Goal: Task Accomplishment & Management: Manage account settings

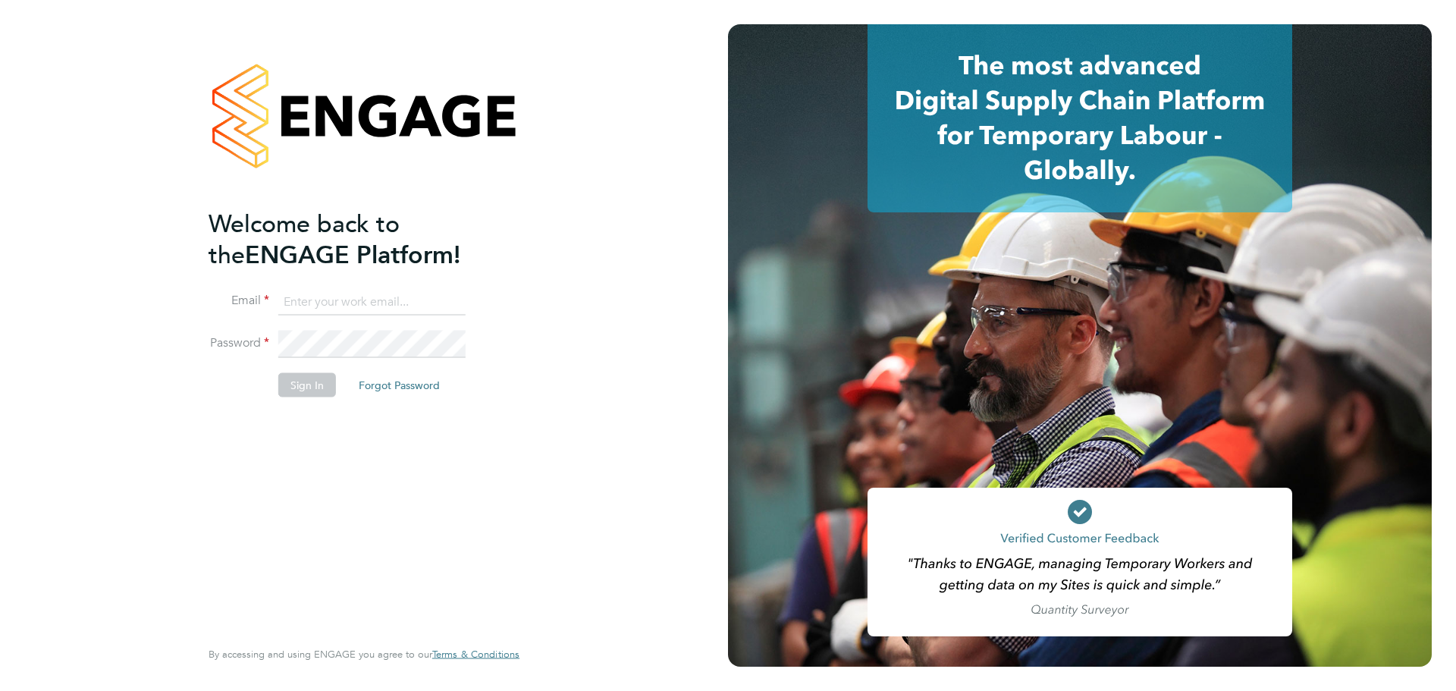
type input "Federico.Hale-Perez@vistry.co.uk"
click at [446, 474] on div "Welcome back to the ENGAGE Platform! Email Federico.Hale-Perez@vistry.co.uk Pas…" at bounding box center [357, 421] width 296 height 427
click at [319, 393] on button "Sign In" at bounding box center [307, 385] width 58 height 24
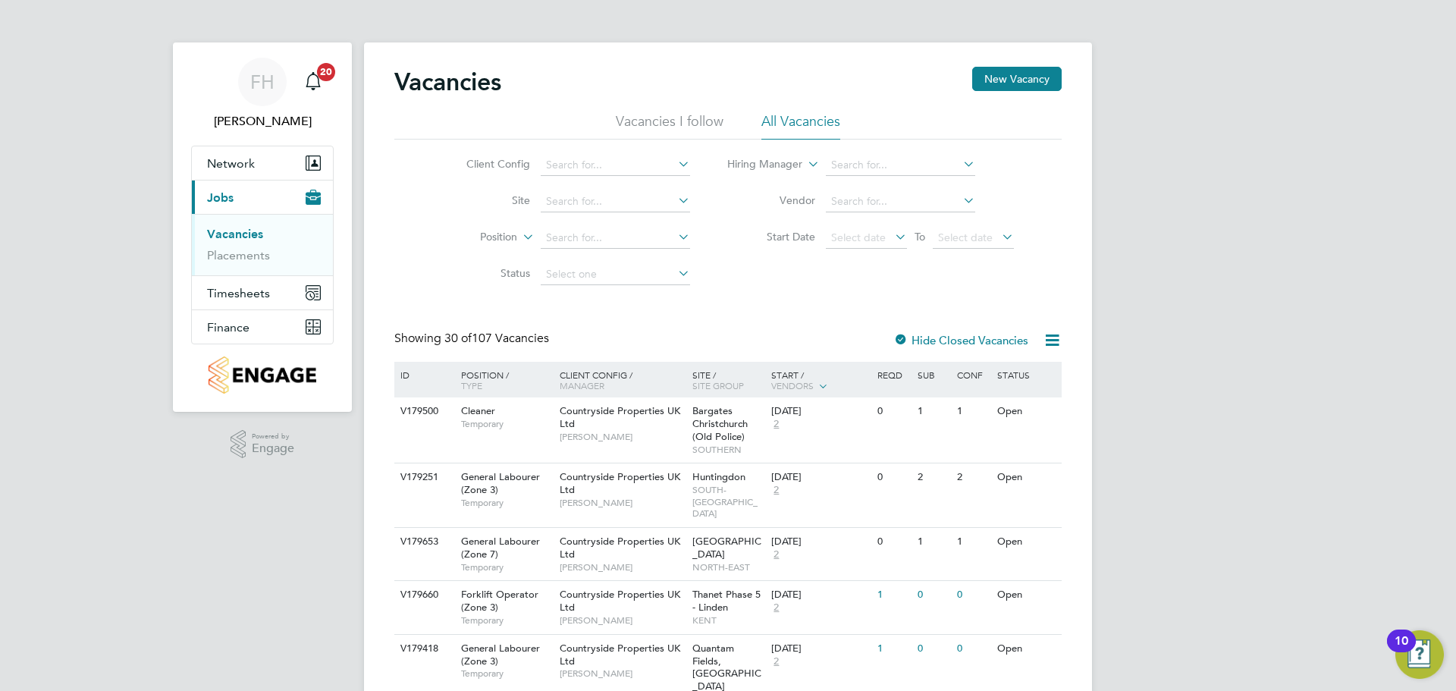
click at [250, 258] on link "Placements" at bounding box center [238, 255] width 63 height 14
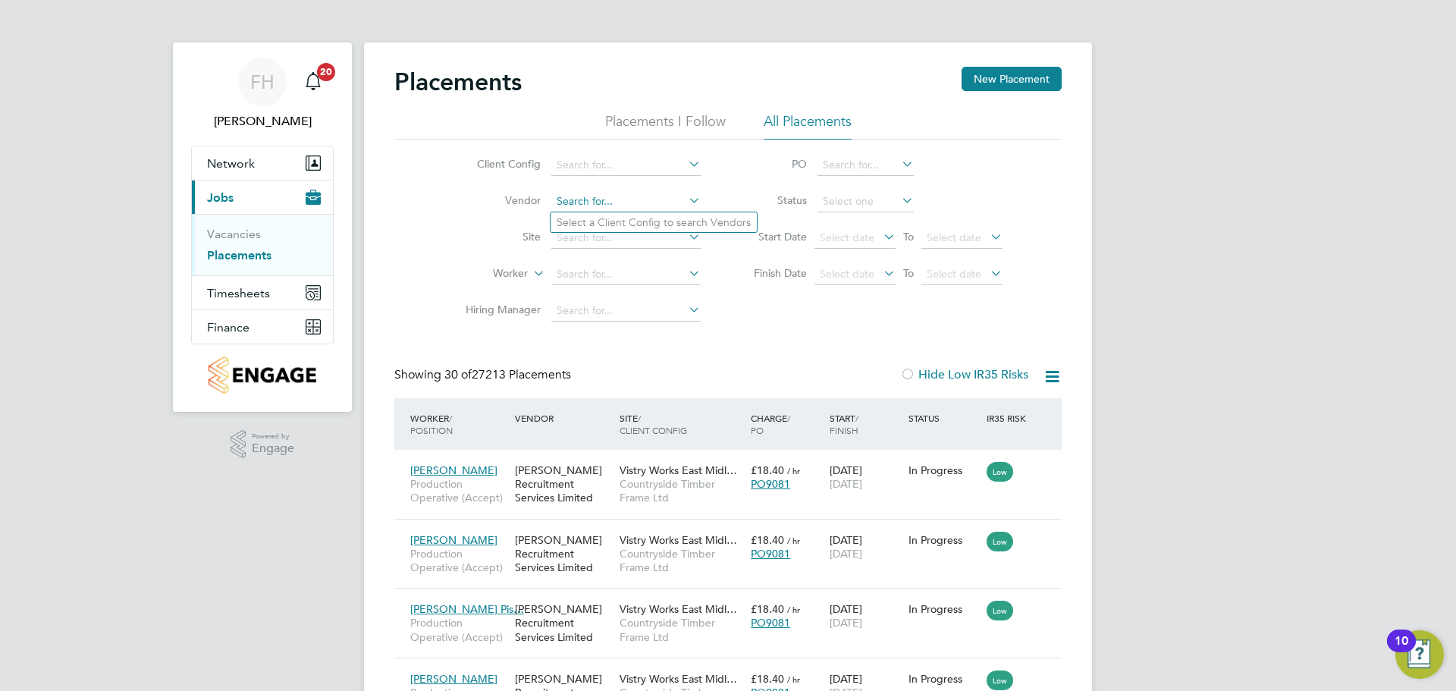
click at [591, 210] on input at bounding box center [625, 201] width 149 height 21
click at [600, 242] on input at bounding box center [625, 238] width 149 height 21
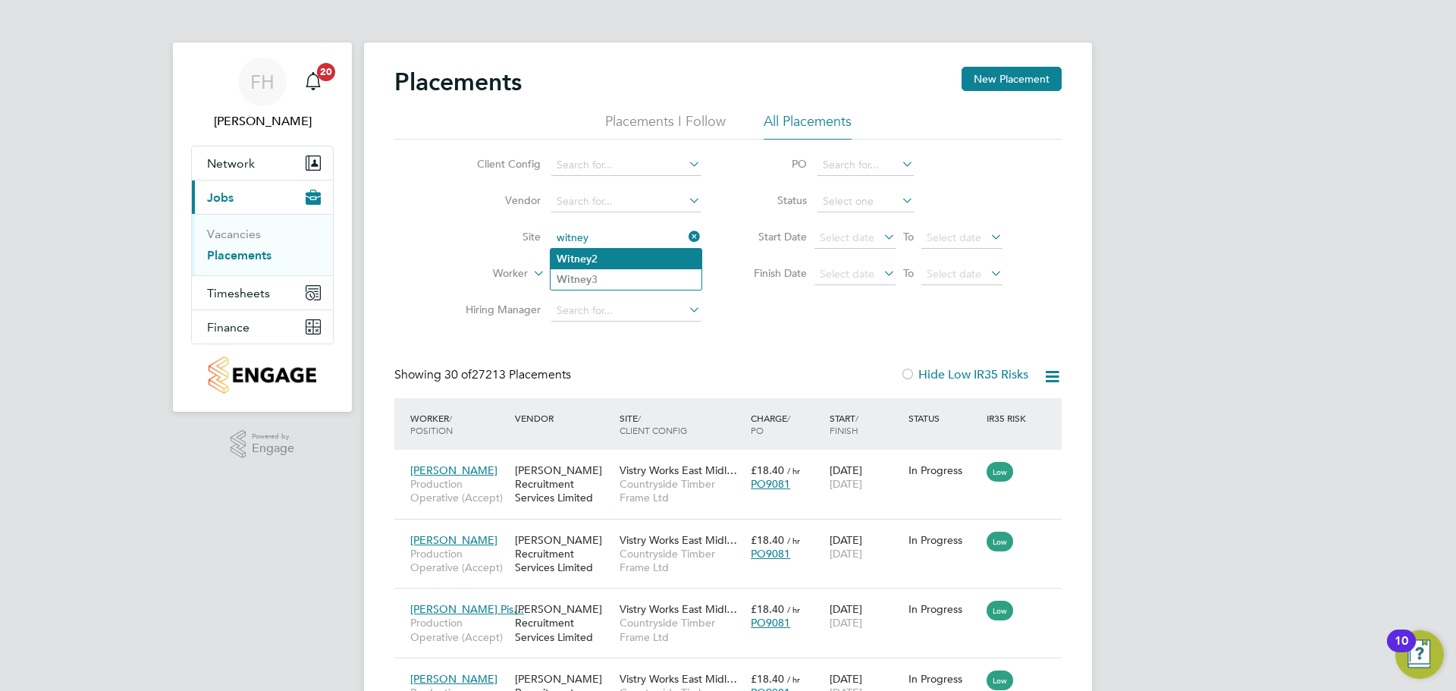
click at [592, 256] on li "Witney 2" at bounding box center [626, 259] width 151 height 20
type input "Witney 2"
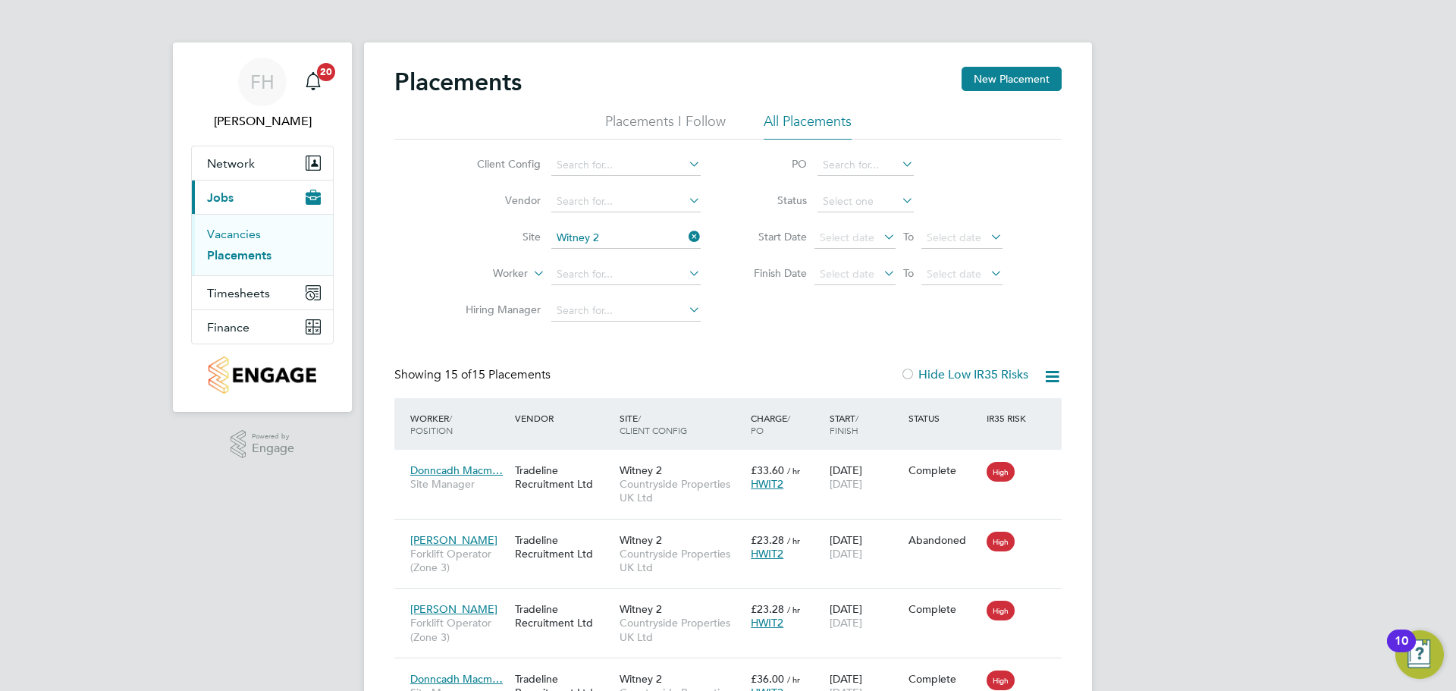
click at [231, 228] on link "Vacancies" at bounding box center [234, 234] width 54 height 14
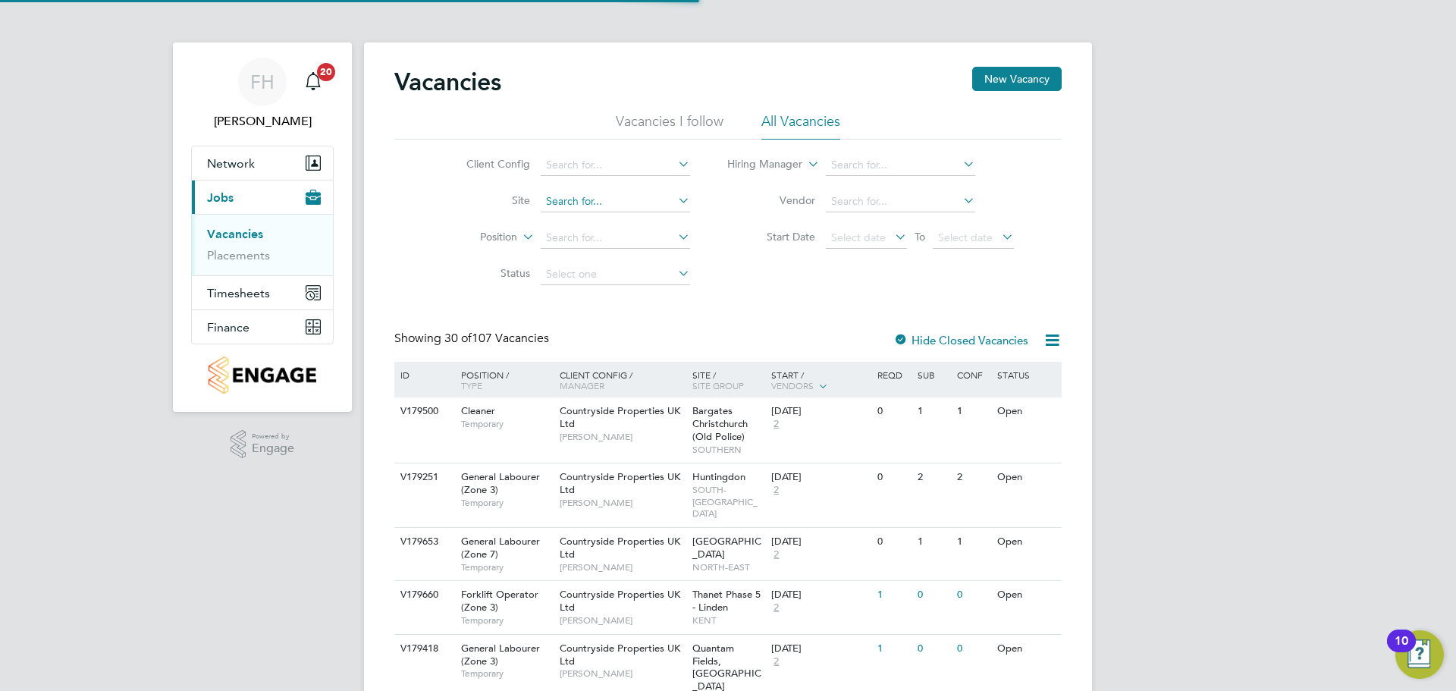
click at [604, 206] on input at bounding box center [615, 201] width 149 height 21
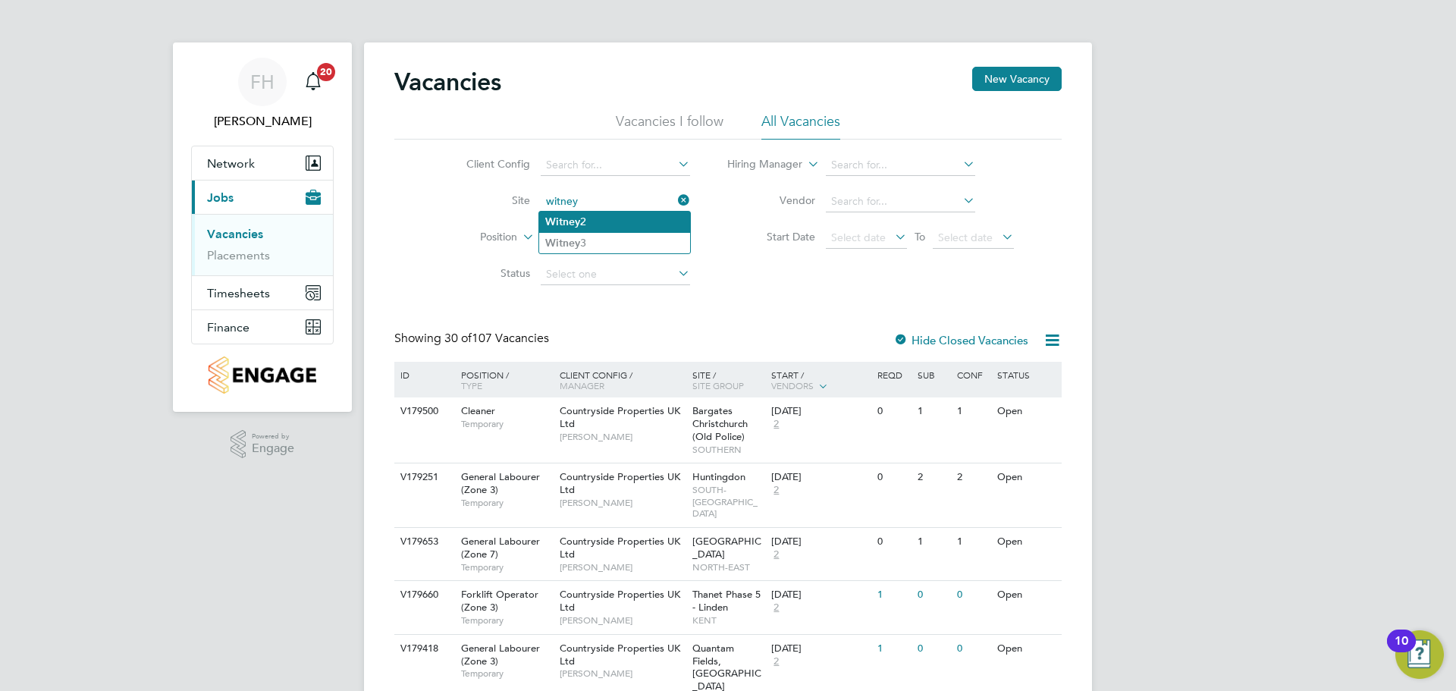
click at [597, 220] on li "Witney 2" at bounding box center [614, 222] width 151 height 20
type input "Witney 2"
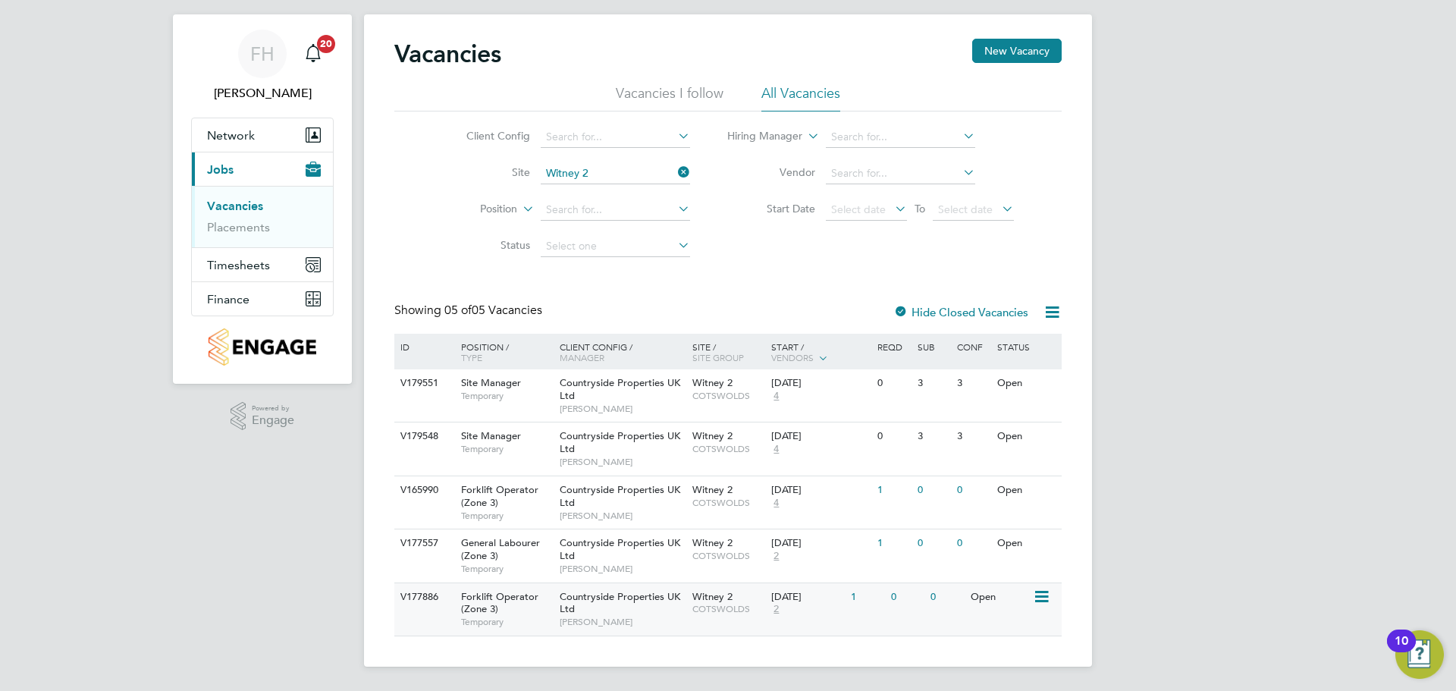
click at [648, 611] on div "Countryside Properties UK Ltd [PERSON_NAME]" at bounding box center [622, 609] width 133 height 52
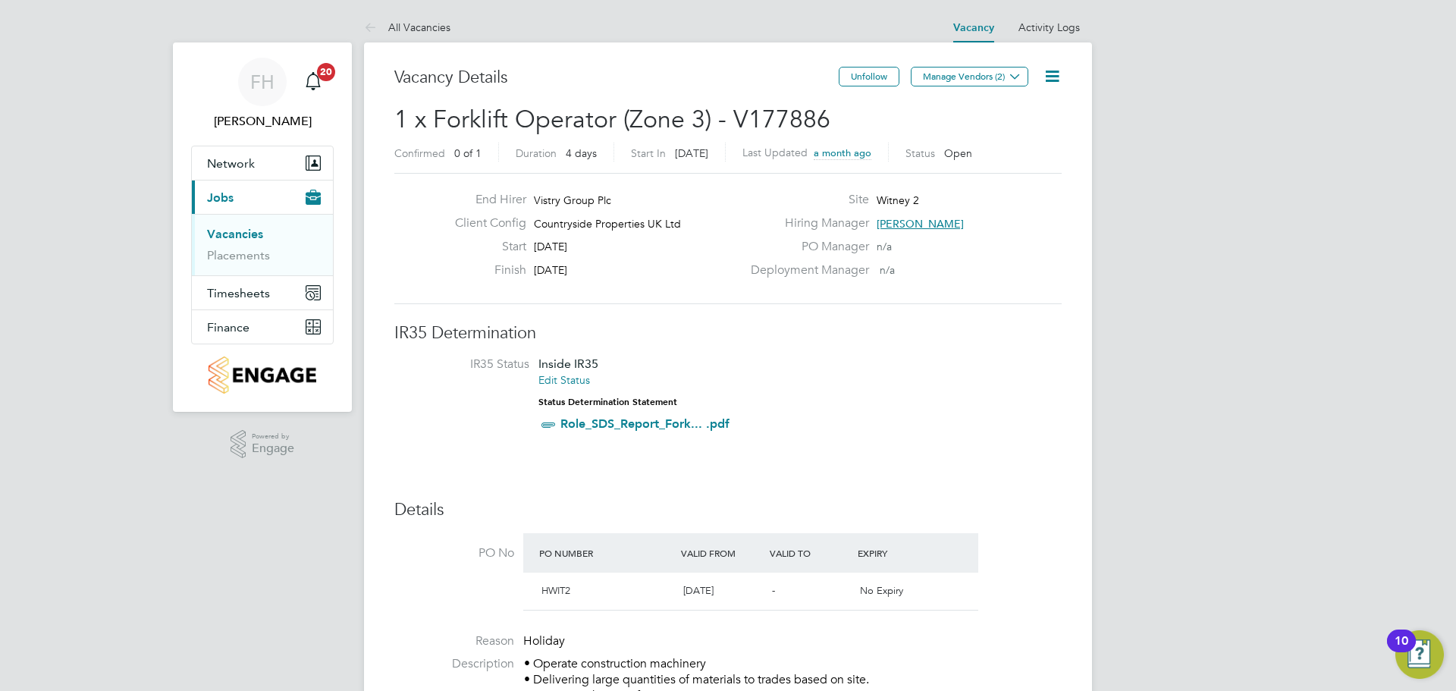
click at [1054, 76] on icon at bounding box center [1052, 76] width 19 height 19
click at [1006, 107] on li "Edit Vacancy e" at bounding box center [1016, 112] width 88 height 21
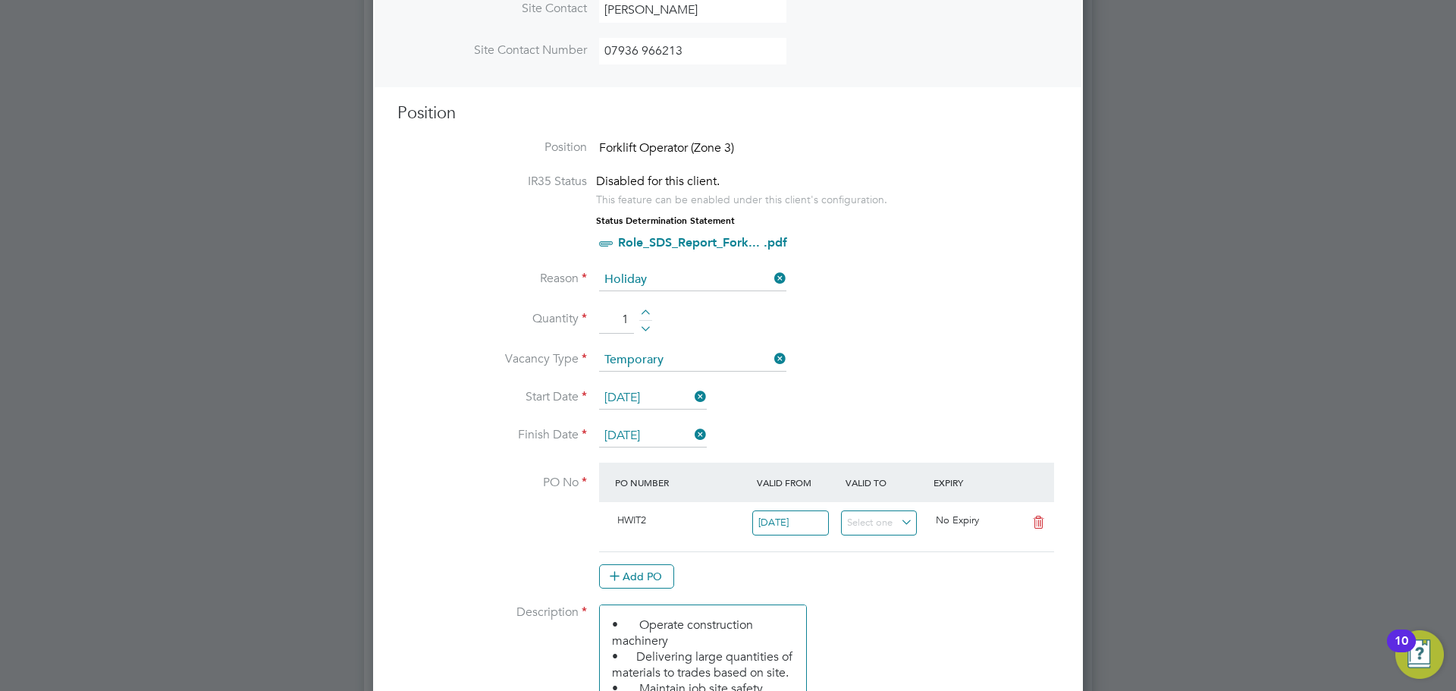
scroll to position [607, 0]
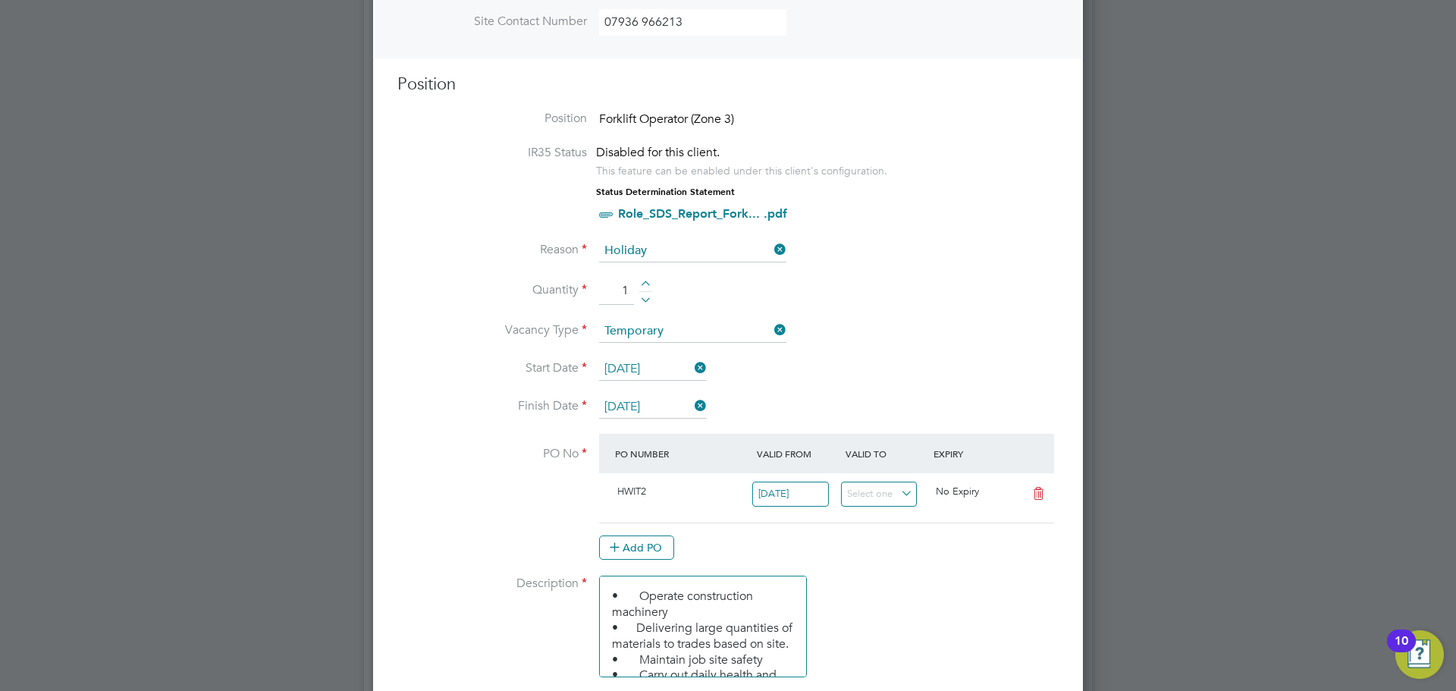
click at [683, 370] on input "[DATE]" at bounding box center [653, 369] width 108 height 23
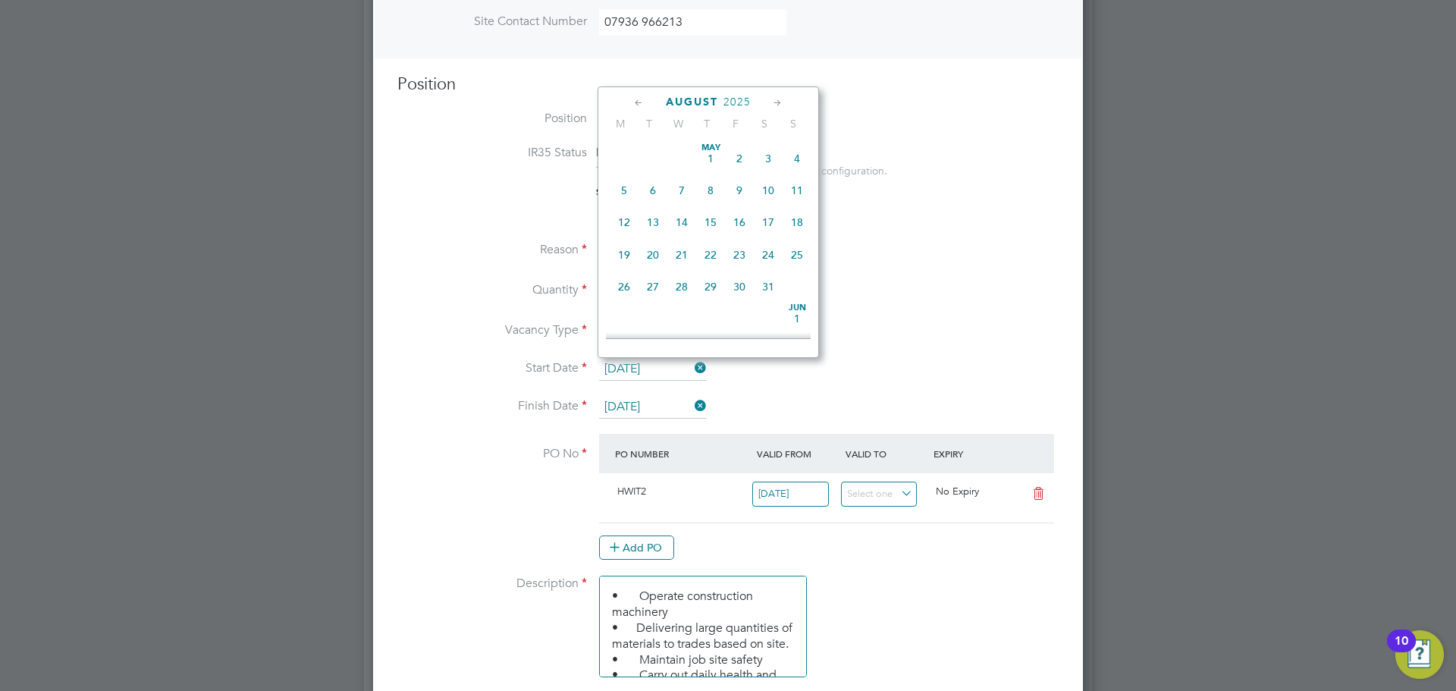
scroll to position [591, 0]
click at [711, 219] on span "28" at bounding box center [710, 207] width 29 height 29
type input "28 Aug 2025"
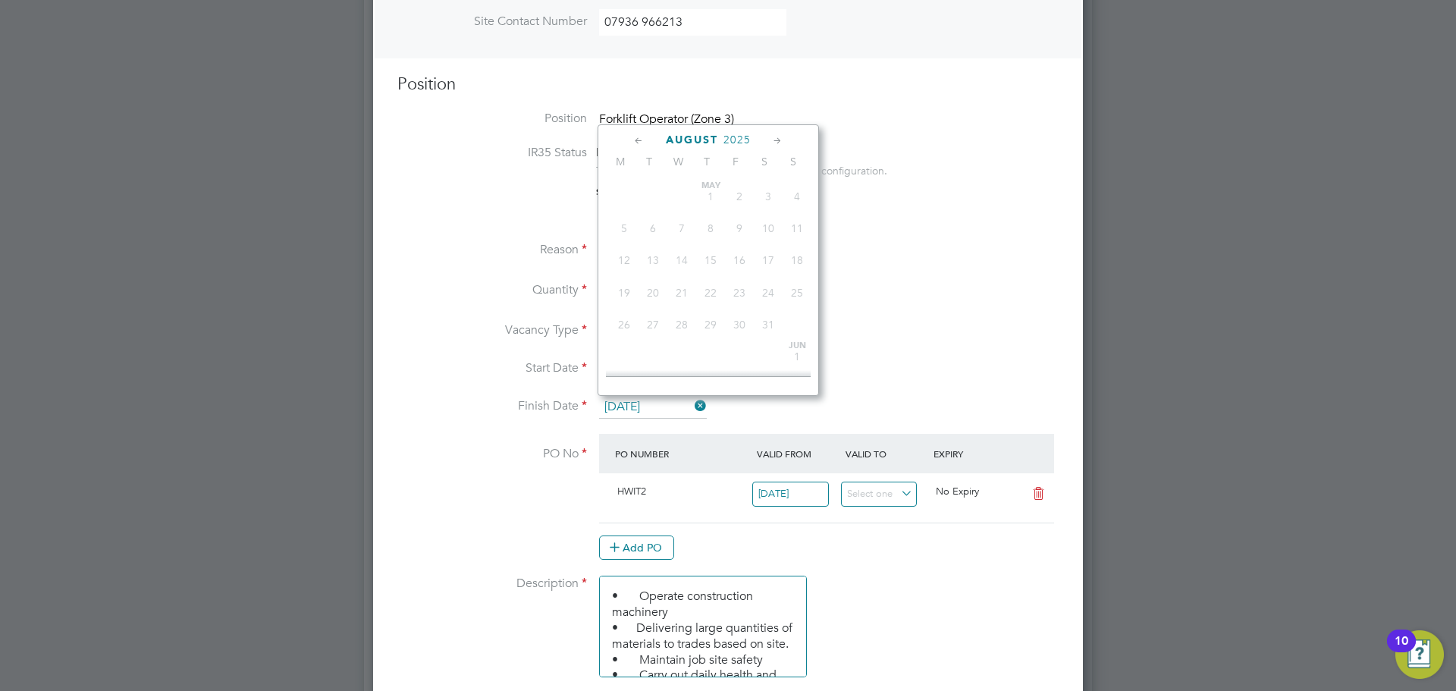
click at [679, 407] on input "[DATE]" at bounding box center [653, 407] width 108 height 23
click at [739, 290] on span "5" at bounding box center [739, 277] width 29 height 29
type input "[DATE]"
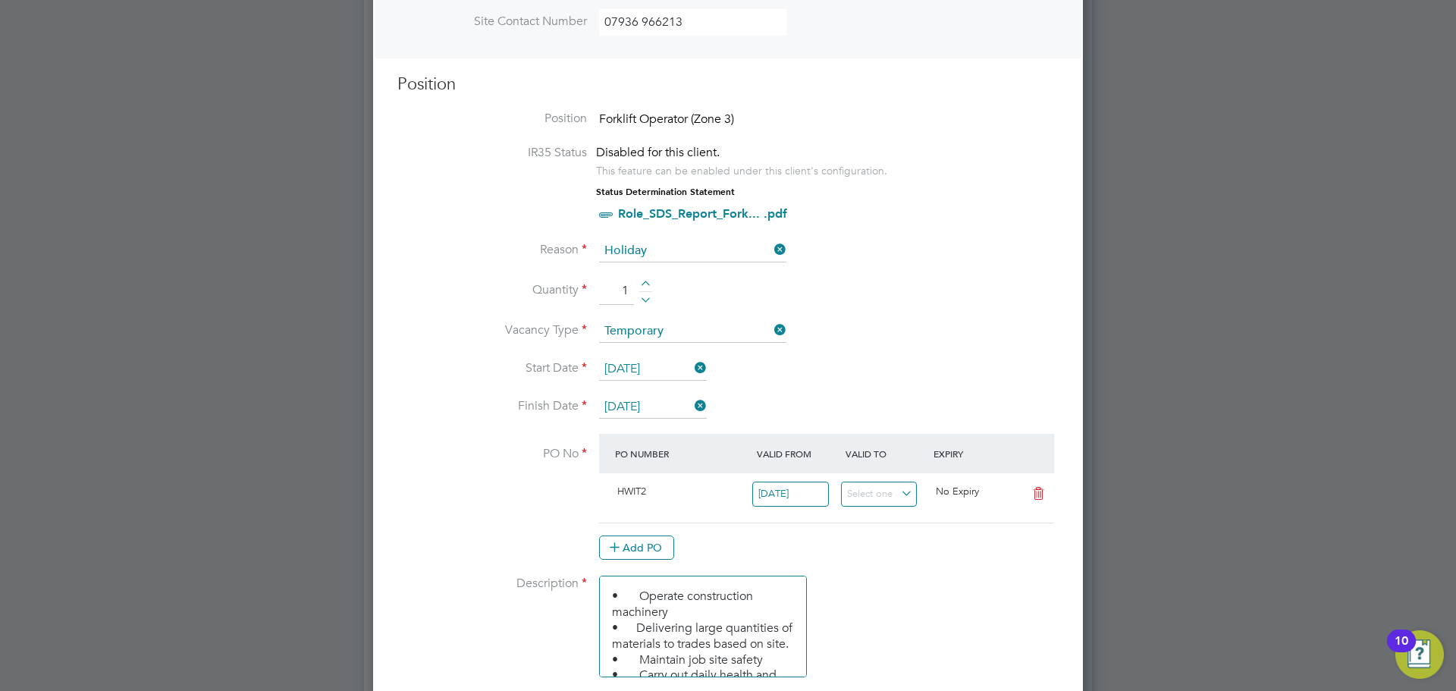
click at [931, 314] on li "Quantity 1" at bounding box center [727, 299] width 661 height 42
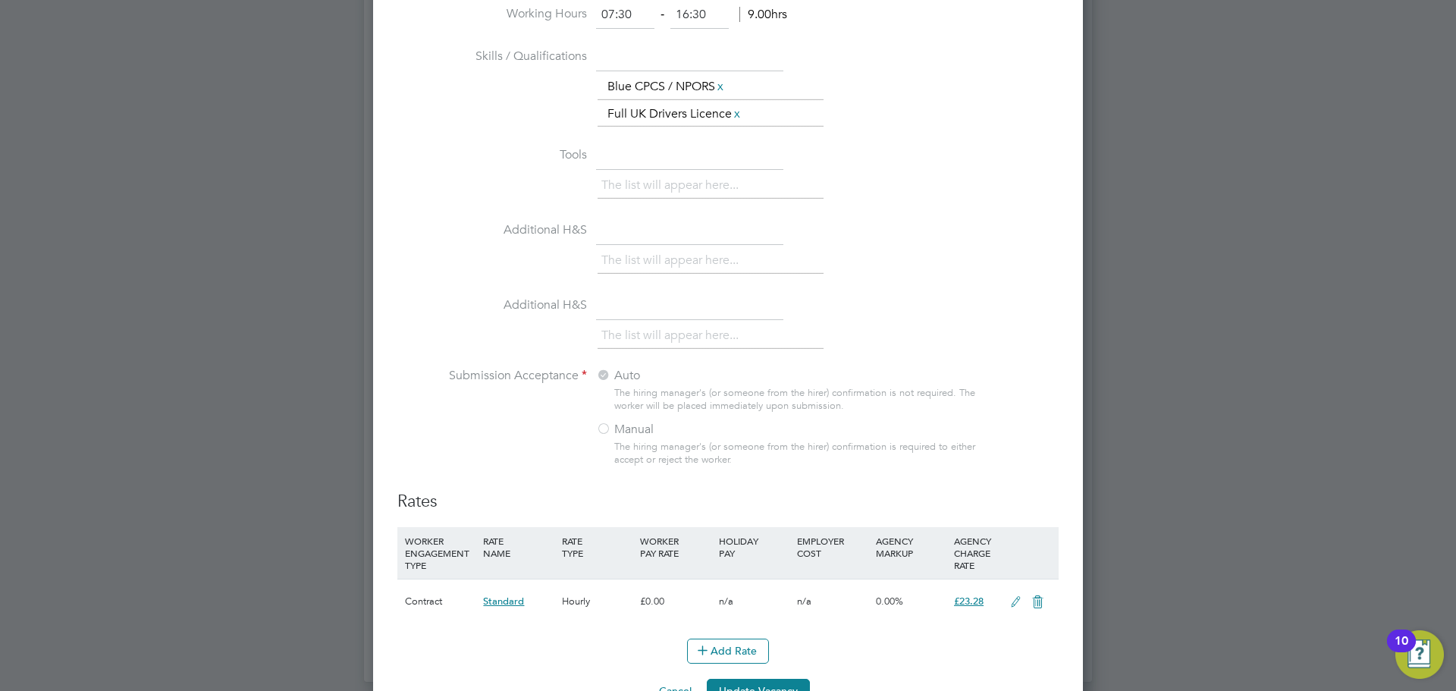
scroll to position [1374, 0]
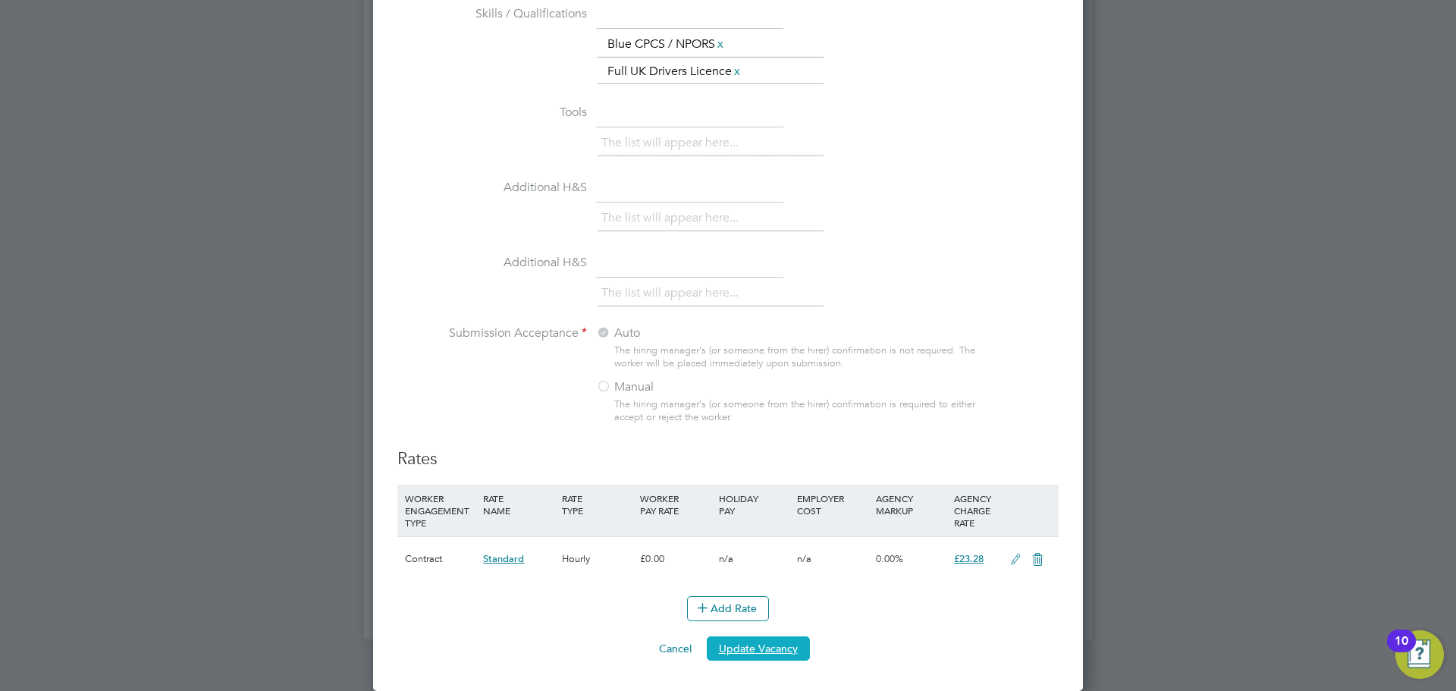
click at [780, 645] on button "Update Vacancy" at bounding box center [758, 648] width 103 height 24
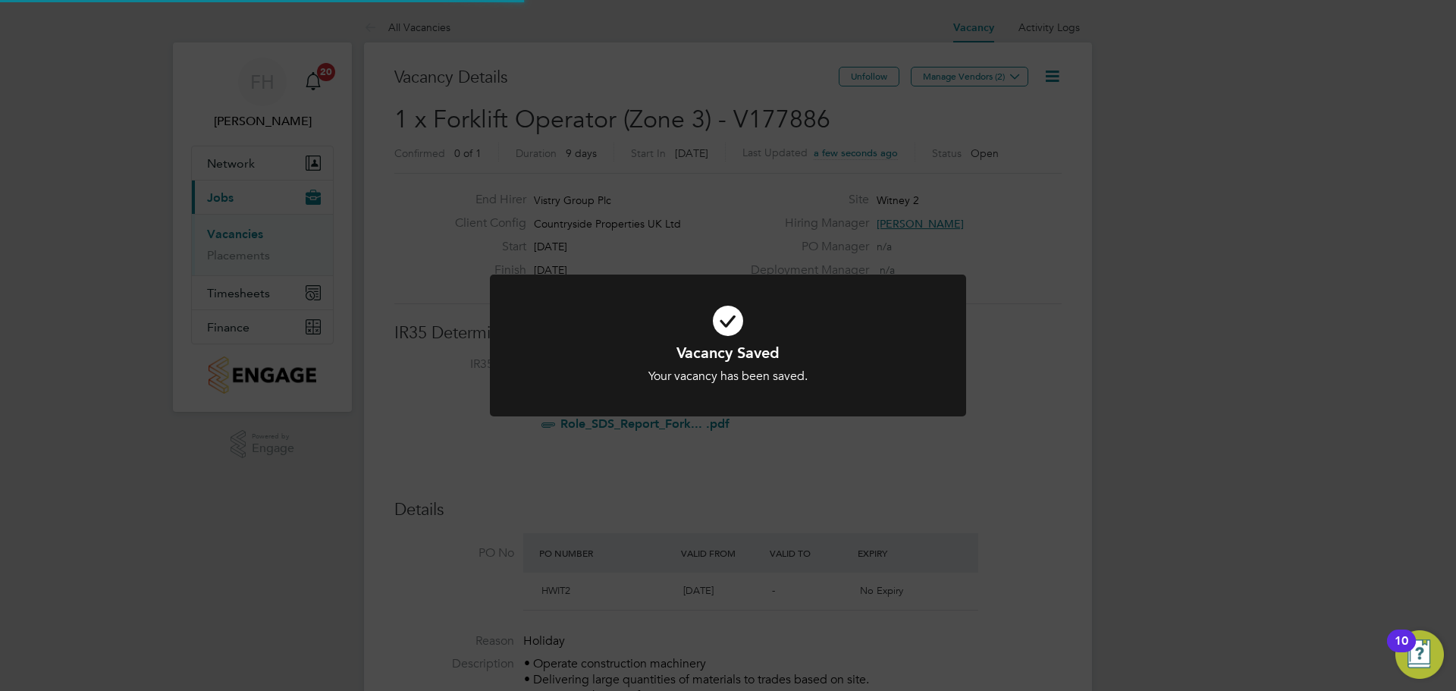
scroll to position [45, 106]
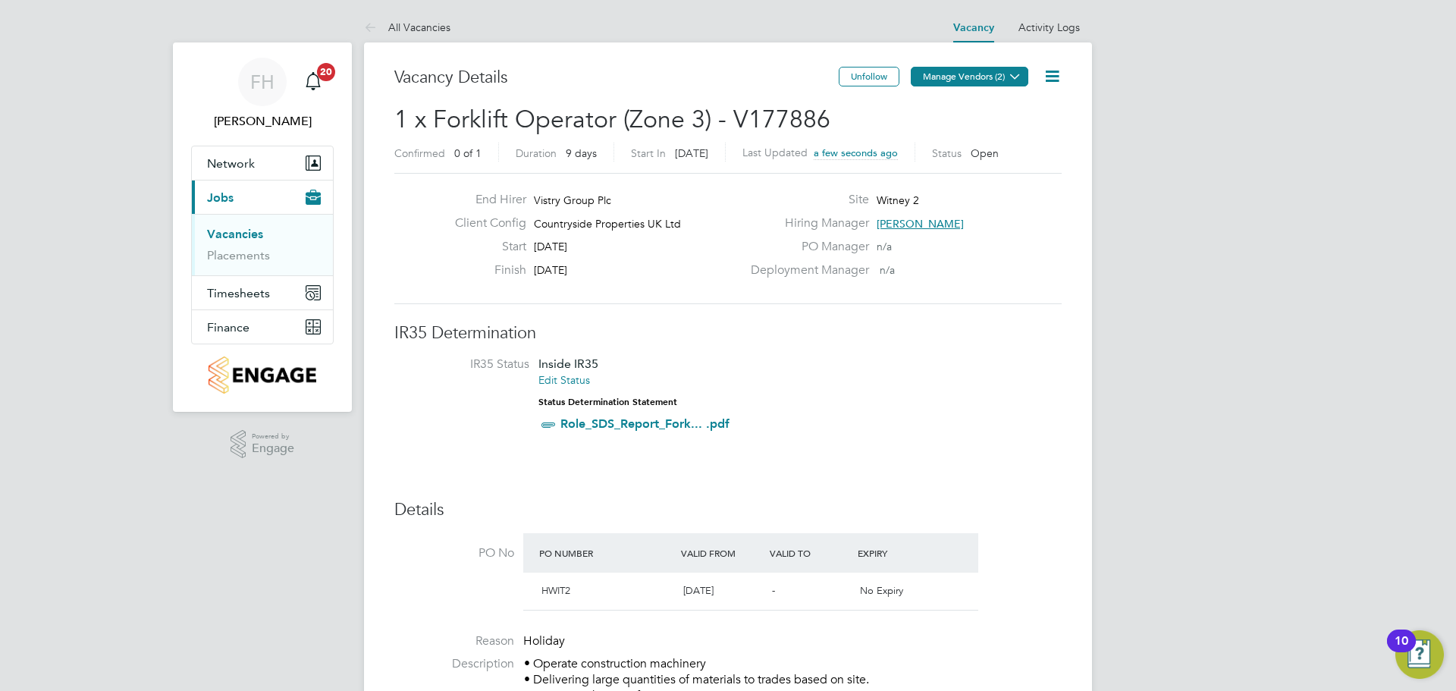
click at [1016, 80] on icon at bounding box center [1015, 76] width 11 height 11
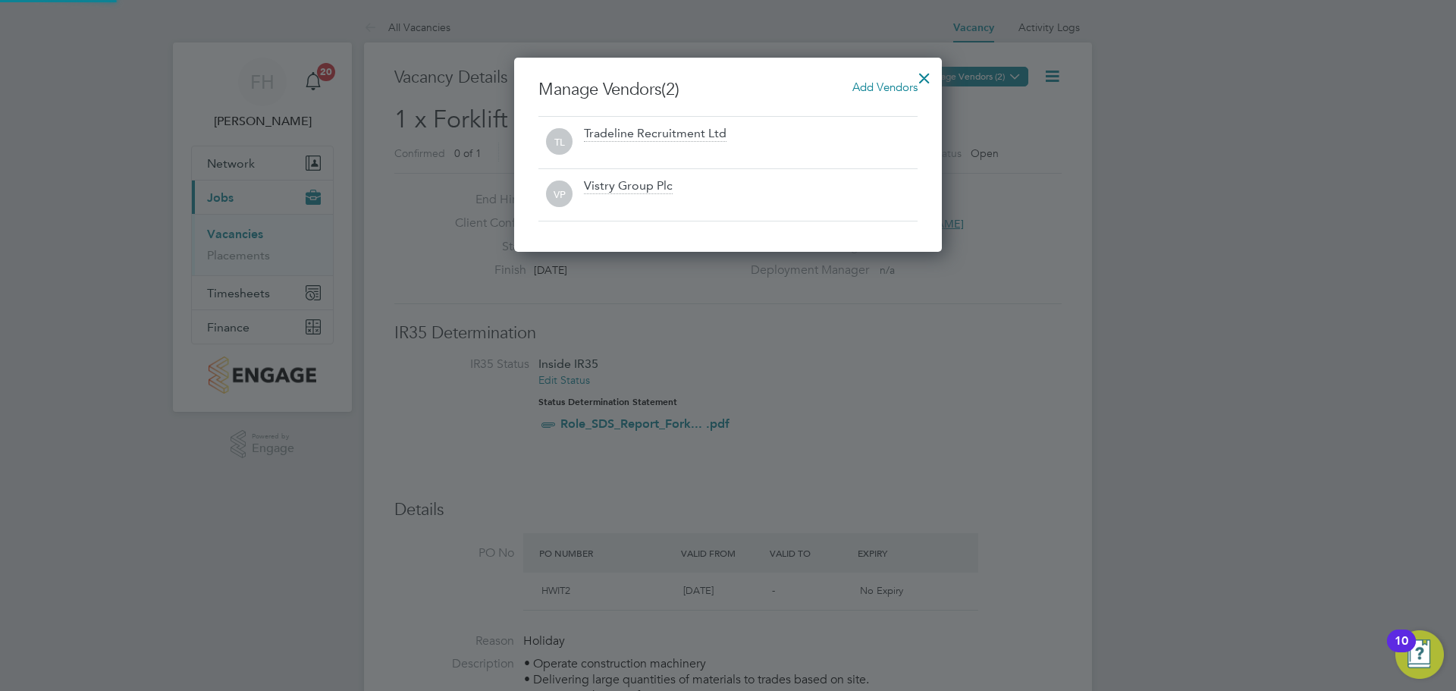
scroll to position [8, 8]
click at [890, 85] on span "Add Vendors" at bounding box center [885, 87] width 65 height 14
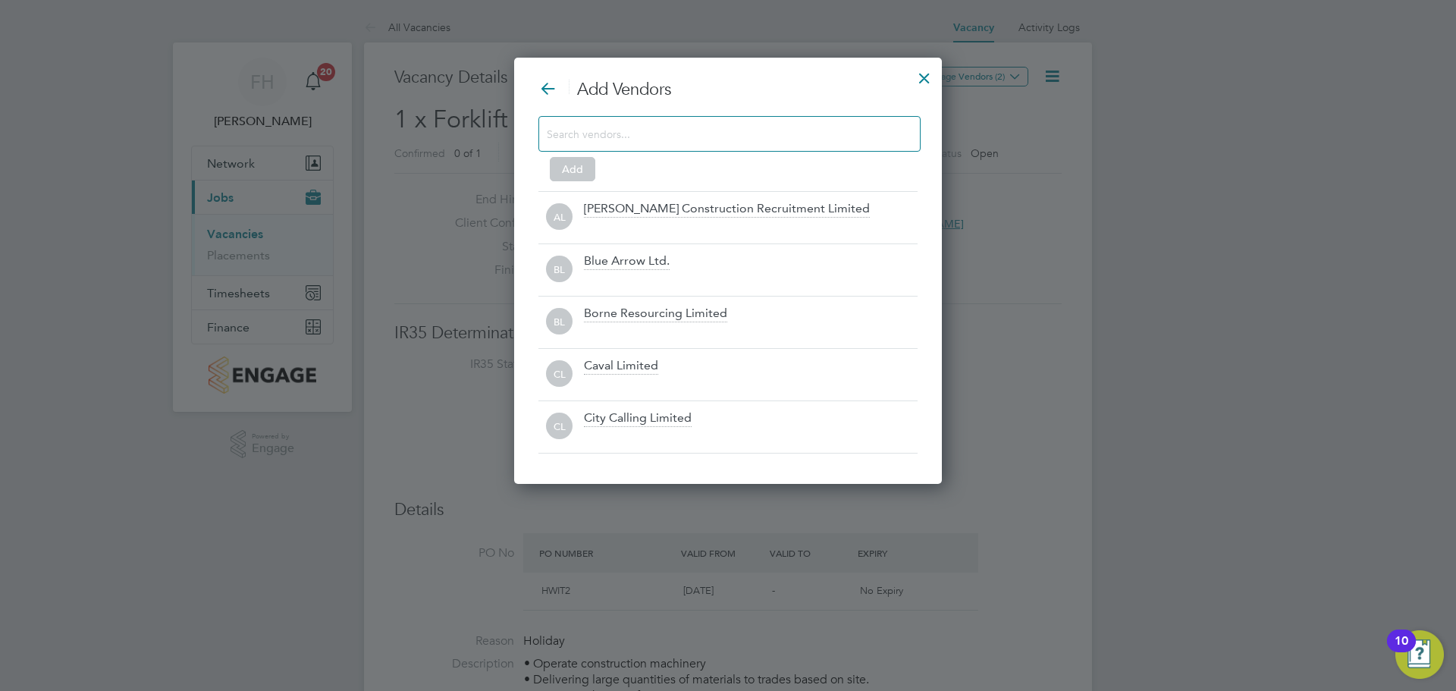
click at [687, 144] on div at bounding box center [730, 134] width 382 height 36
click at [693, 133] on input at bounding box center [717, 134] width 341 height 20
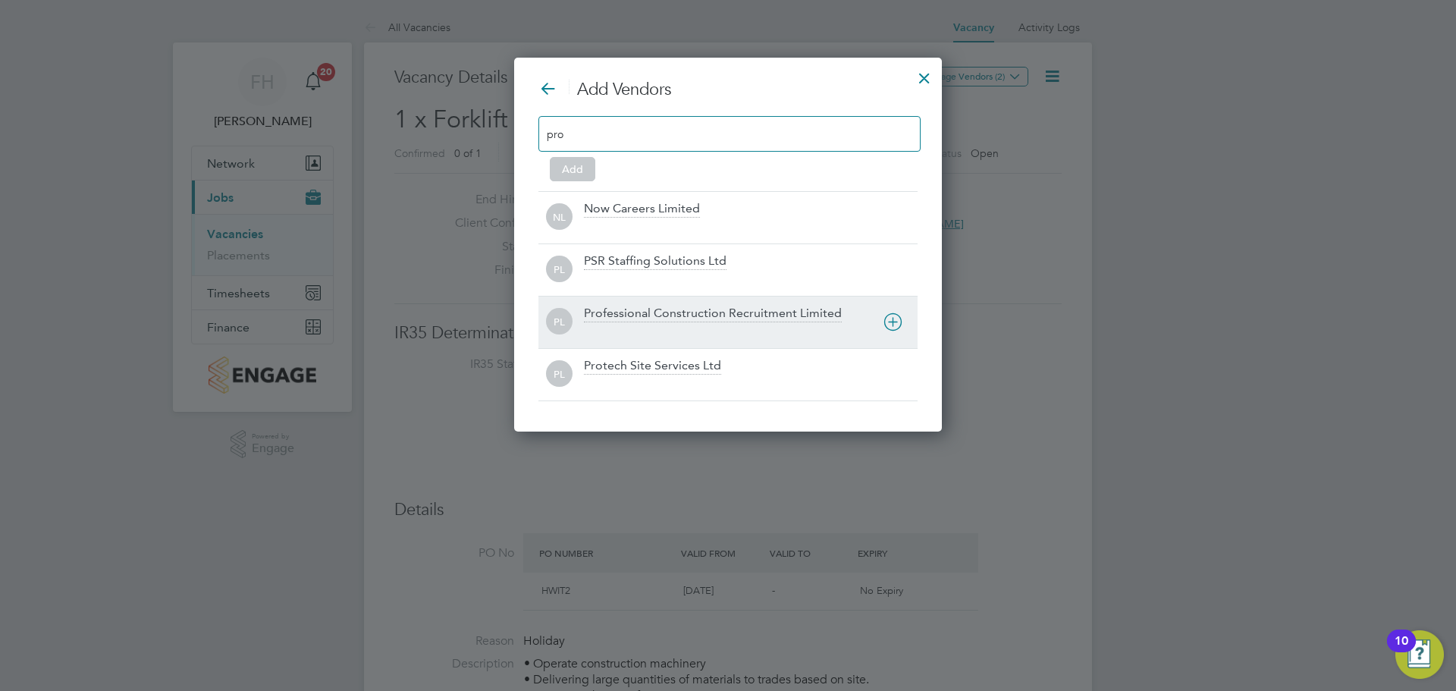
type input "pro"
click at [735, 310] on div "Professional Construction Recruitment Limited" at bounding box center [713, 314] width 258 height 17
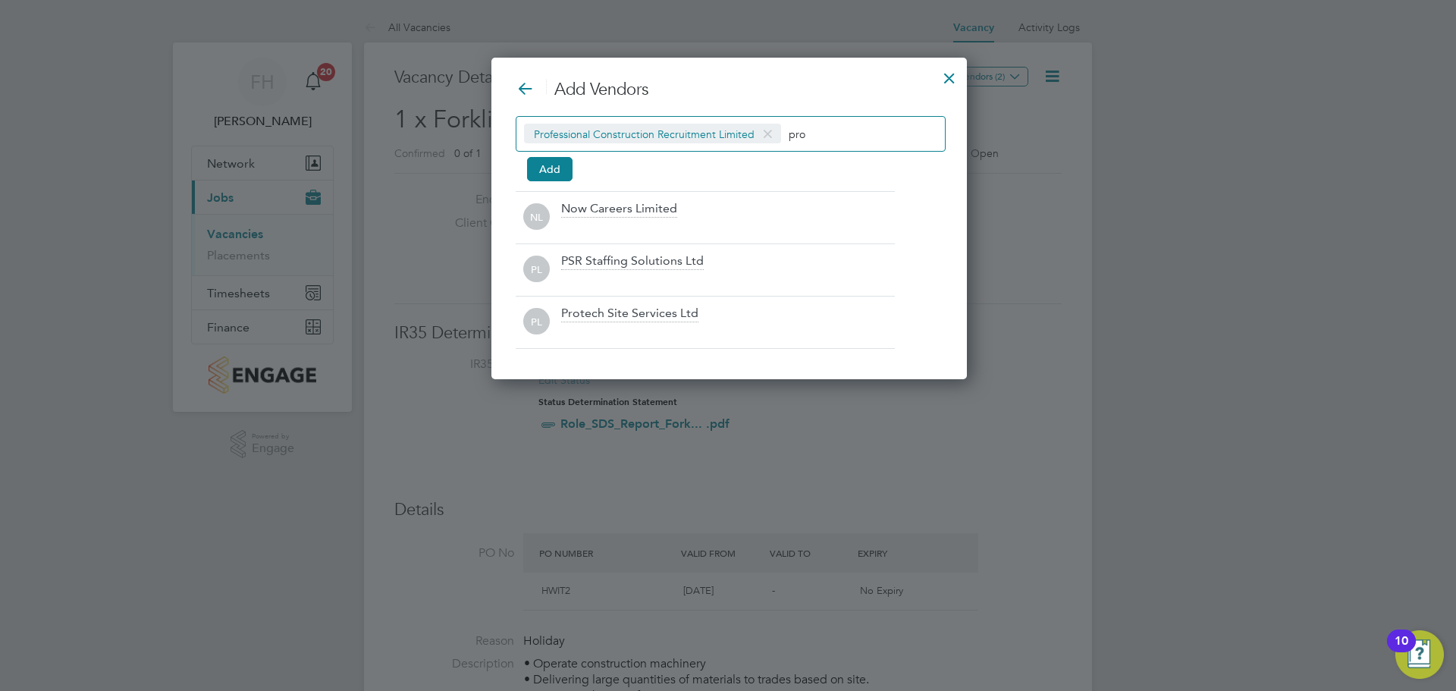
click at [827, 140] on input "pro" at bounding box center [836, 134] width 95 height 20
type input "p"
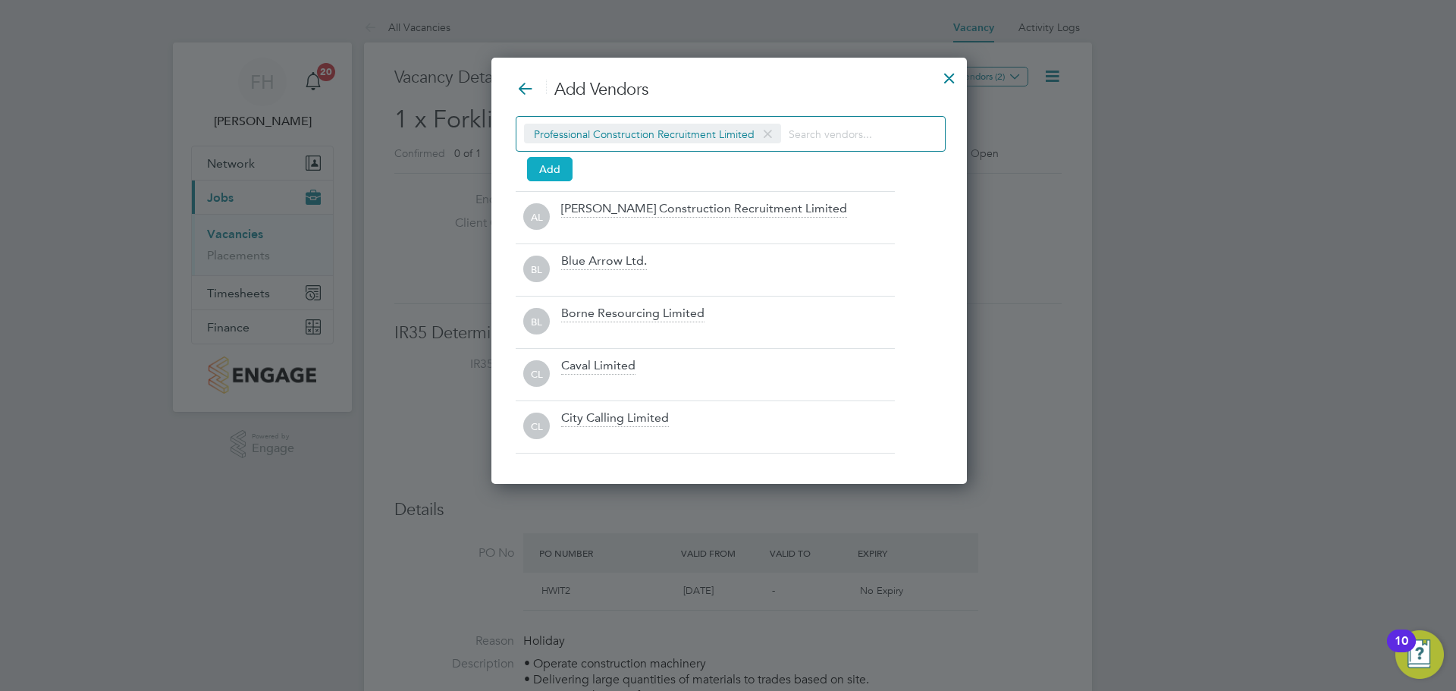
click at [540, 159] on button "Add" at bounding box center [550, 169] width 46 height 24
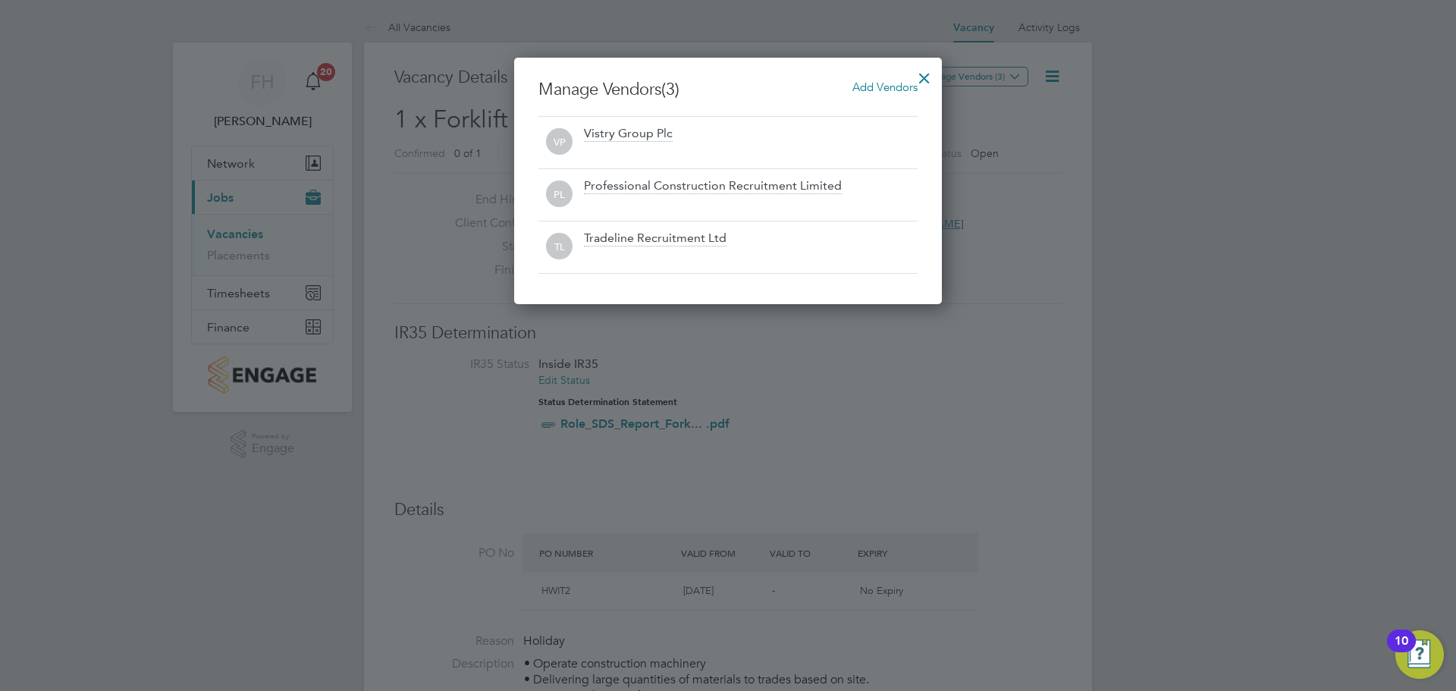
click at [924, 79] on div at bounding box center [924, 74] width 27 height 27
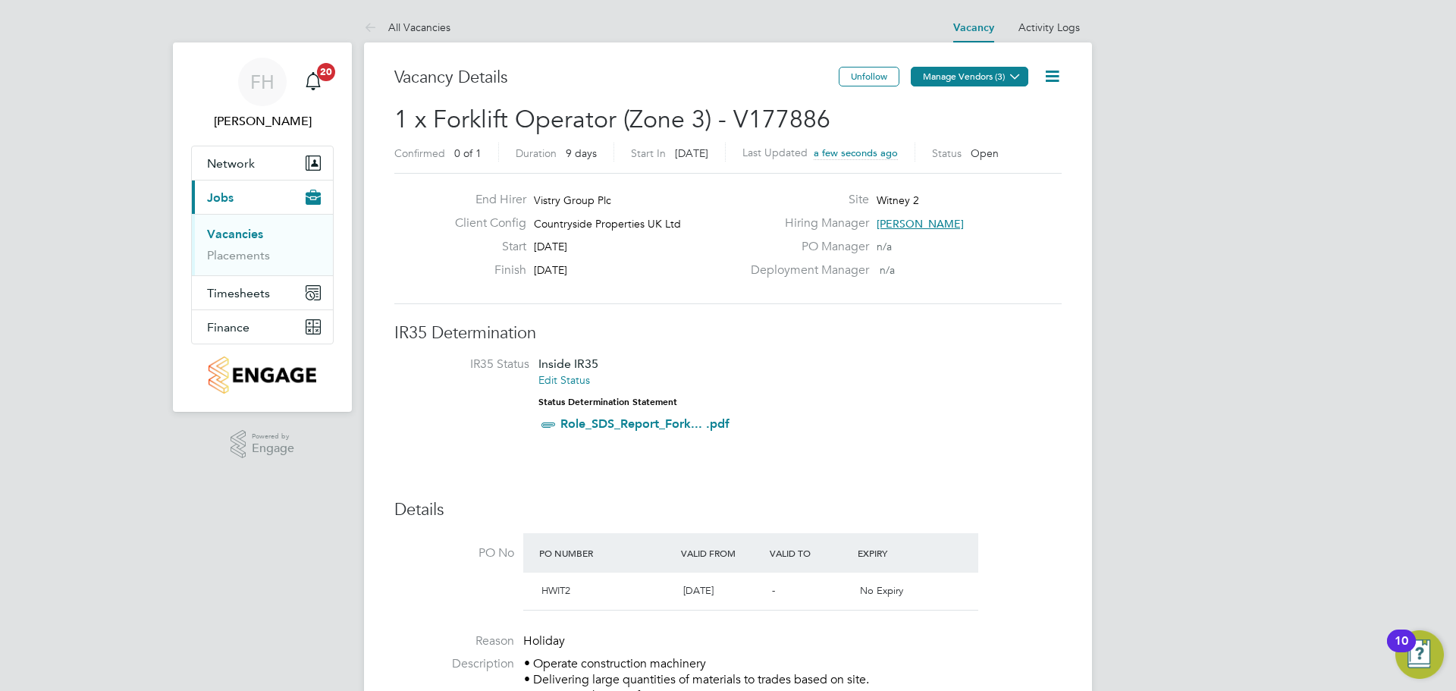
click at [934, 79] on button "Manage Vendors (3)" at bounding box center [970, 77] width 118 height 20
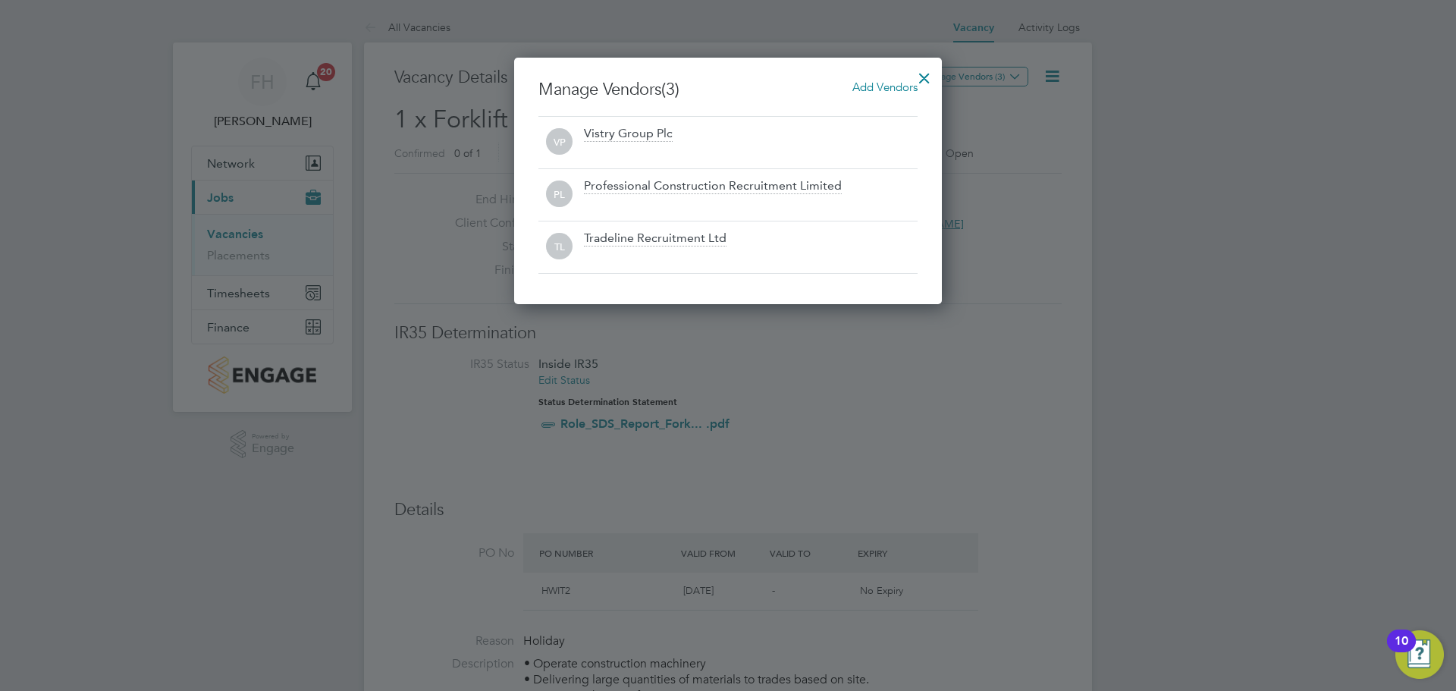
click at [928, 79] on div at bounding box center [924, 74] width 27 height 27
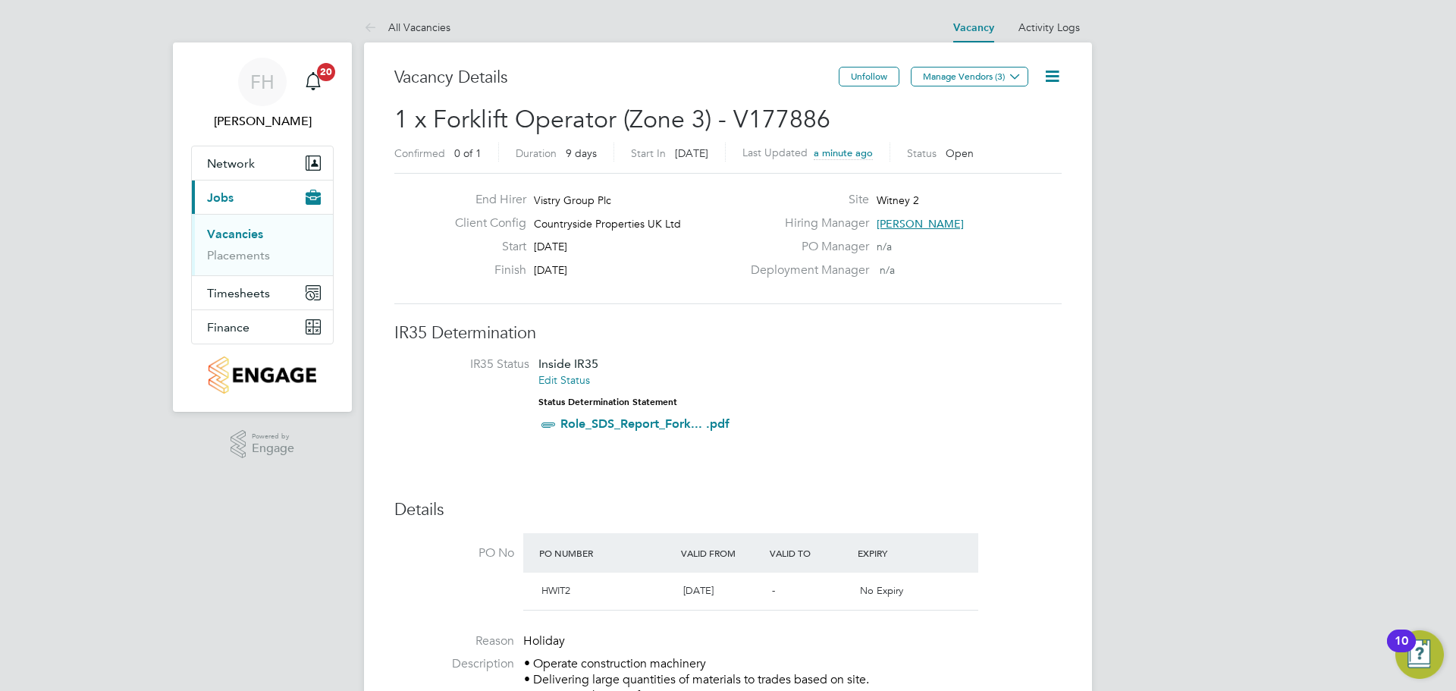
click at [868, 398] on li "IR35 Status Inside IR35 Edit Status Status Determination Statement Role_SDS_Rep…" at bounding box center [728, 397] width 637 height 82
drag, startPoint x: 1111, startPoint y: 295, endPoint x: 1106, endPoint y: 303, distance: 9.3
